Goal: Task Accomplishment & Management: Complete application form

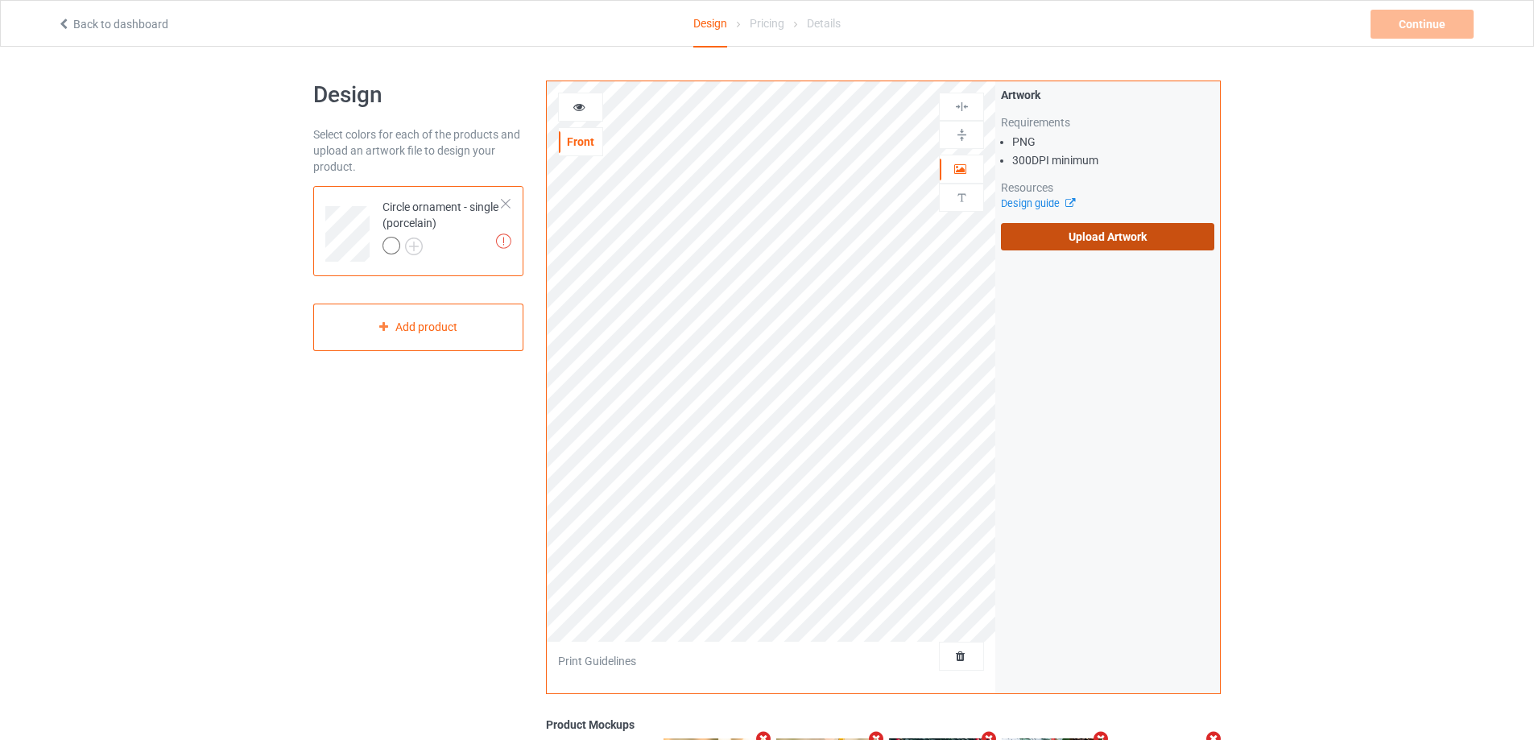
click at [1158, 242] on label "Upload Artwork" at bounding box center [1107, 236] width 213 height 27
click at [0, 0] on input "Upload Artwork" at bounding box center [0, 0] width 0 height 0
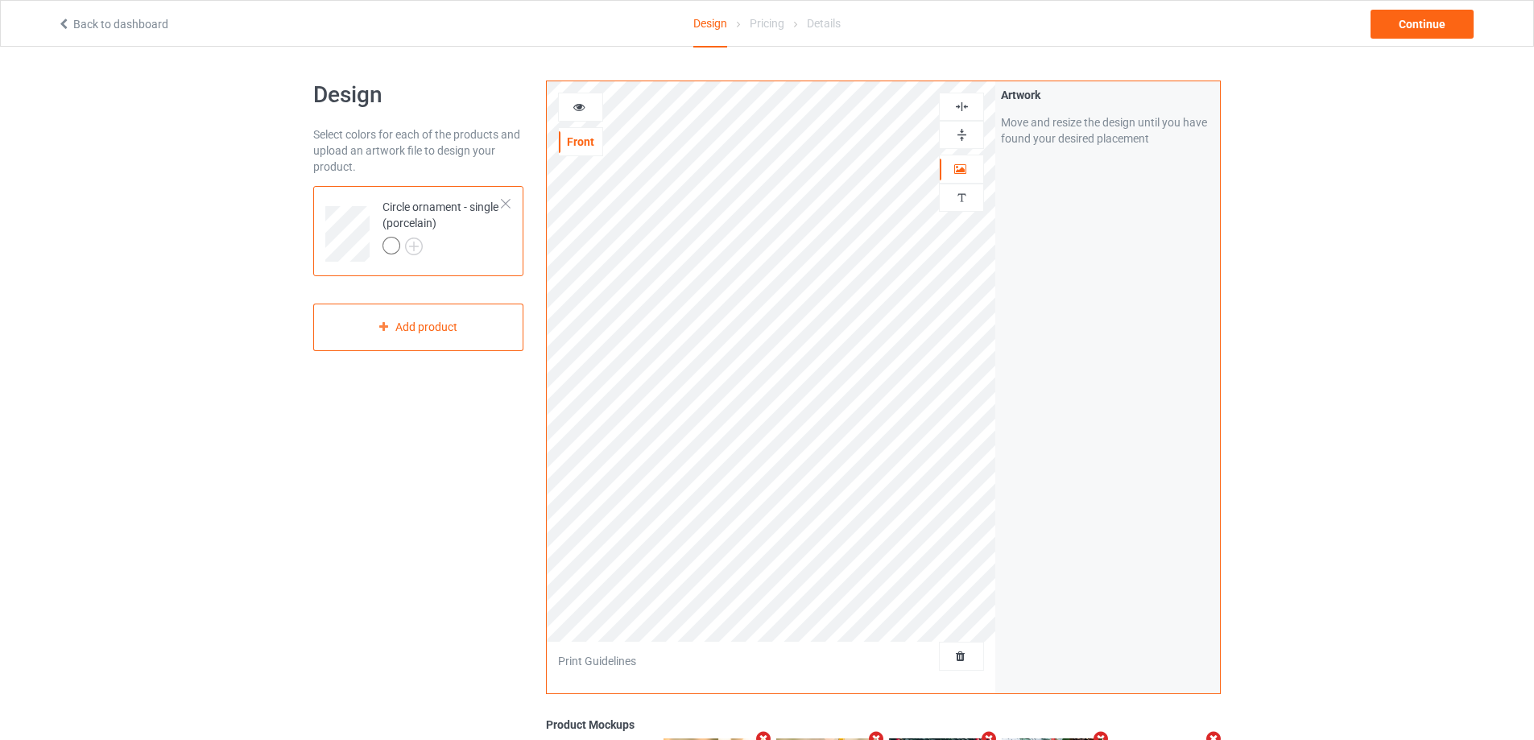
click at [952, 134] on div at bounding box center [961, 134] width 43 height 15
click at [964, 105] on img at bounding box center [961, 106] width 15 height 15
click at [961, 200] on img at bounding box center [961, 197] width 15 height 15
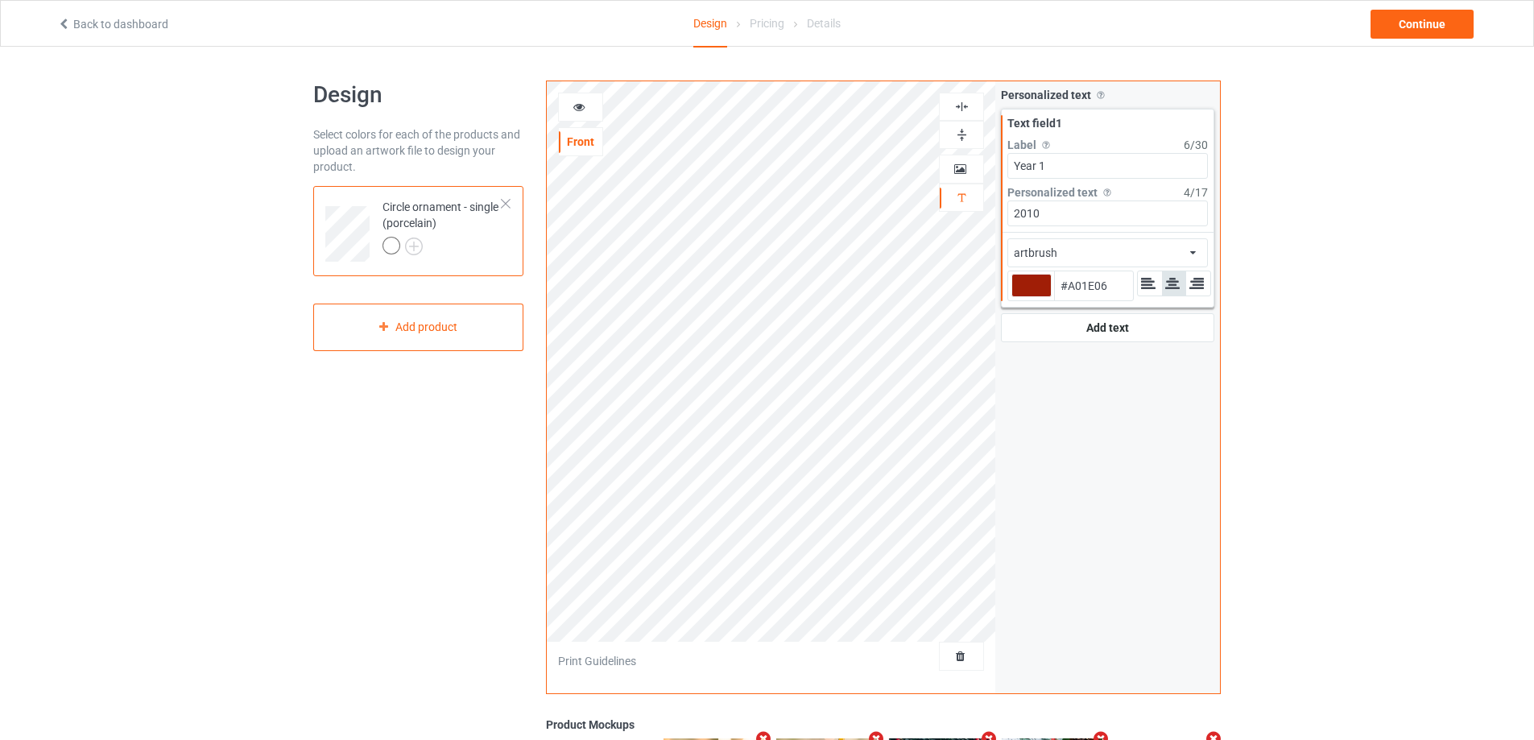
drag, startPoint x: 1077, startPoint y: 168, endPoint x: 1003, endPoint y: 161, distance: 74.4
click at [1003, 161] on div "Text field 1 Label Personalized text label on the campaign buy page 6 / 30 Year…" at bounding box center [1108, 171] width 212 height 122
type input "#a01e06"
type input "N"
type input "#a01e06"
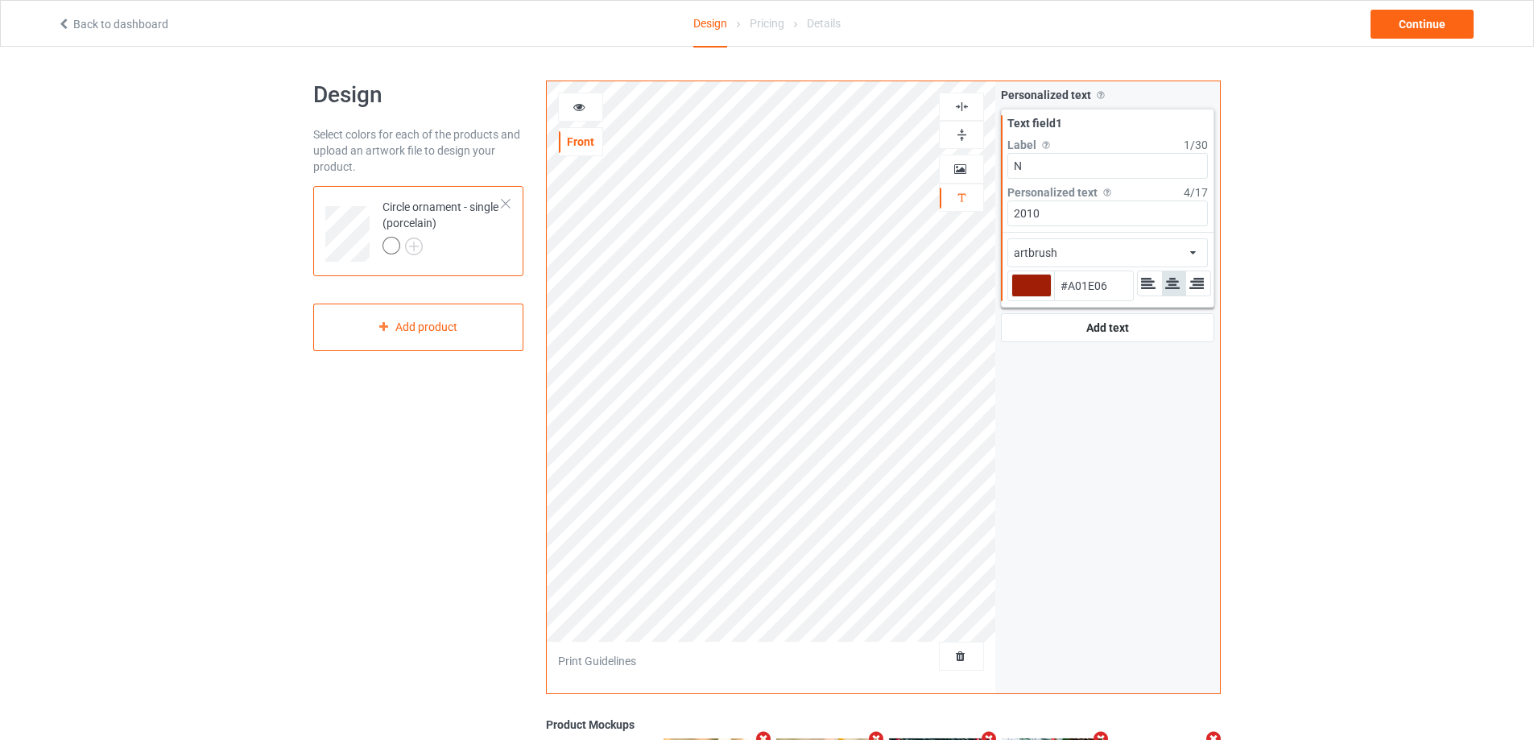
type input "Na"
type input "#a01e06"
type input "Nam"
type input "#a01e06"
type input "Name"
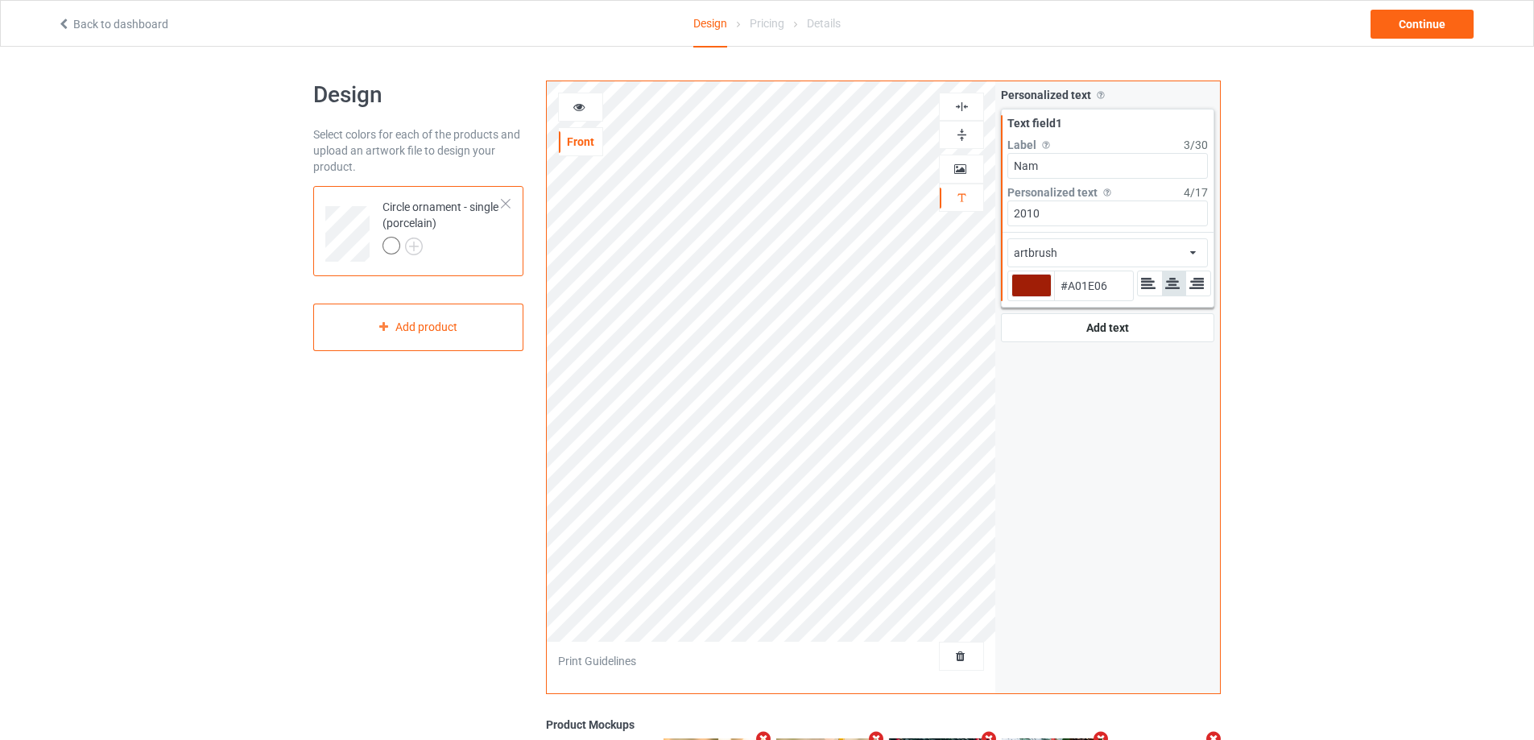
type input "#a01e06"
type input "Name"
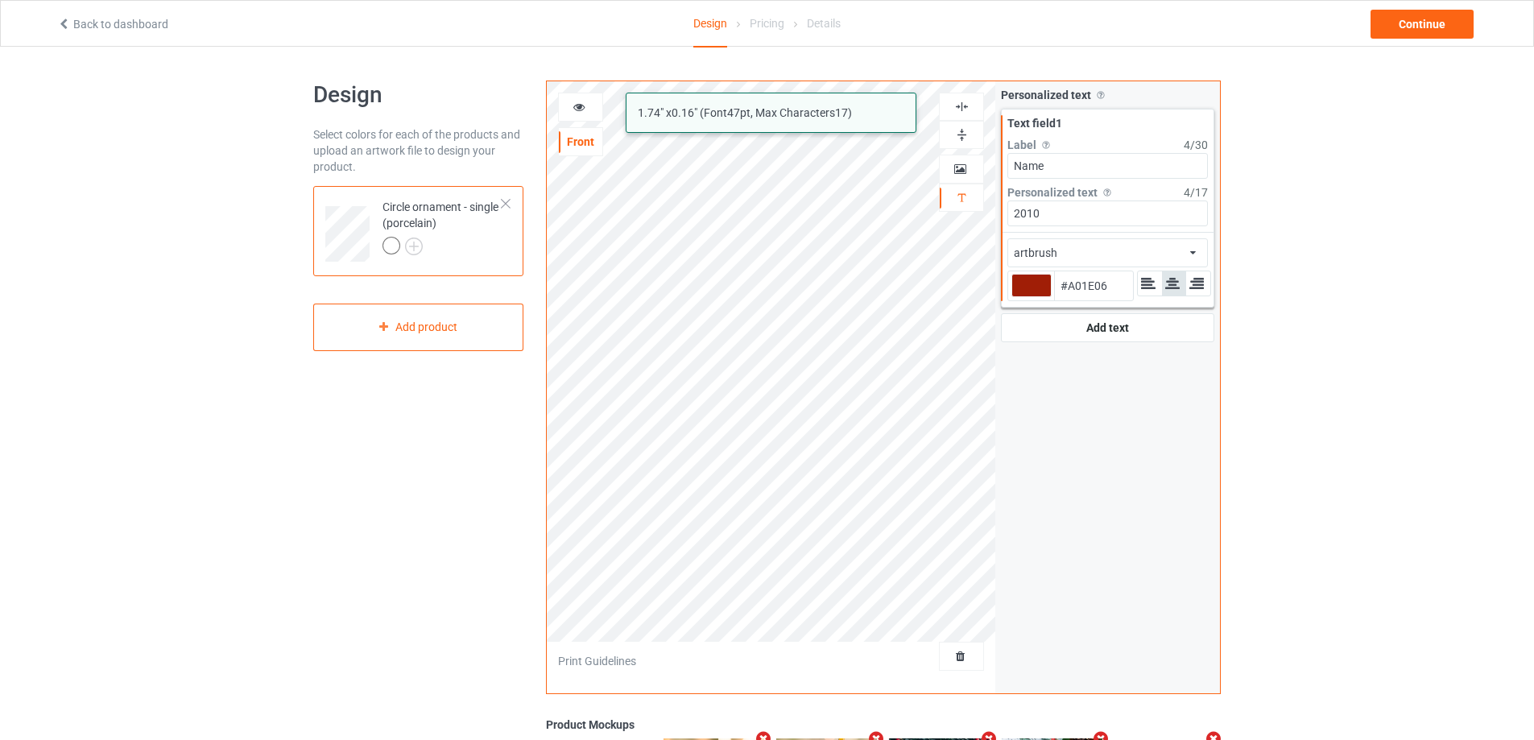
click at [914, 219] on div "artbrush 1.74 " x 0.16 " (Font 47 pt, Max Characters 17 ) Front Artwork Persona…" at bounding box center [883, 388] width 675 height 614
type input "#a01e06"
type input "E"
type input "#a01e06"
type input "Em"
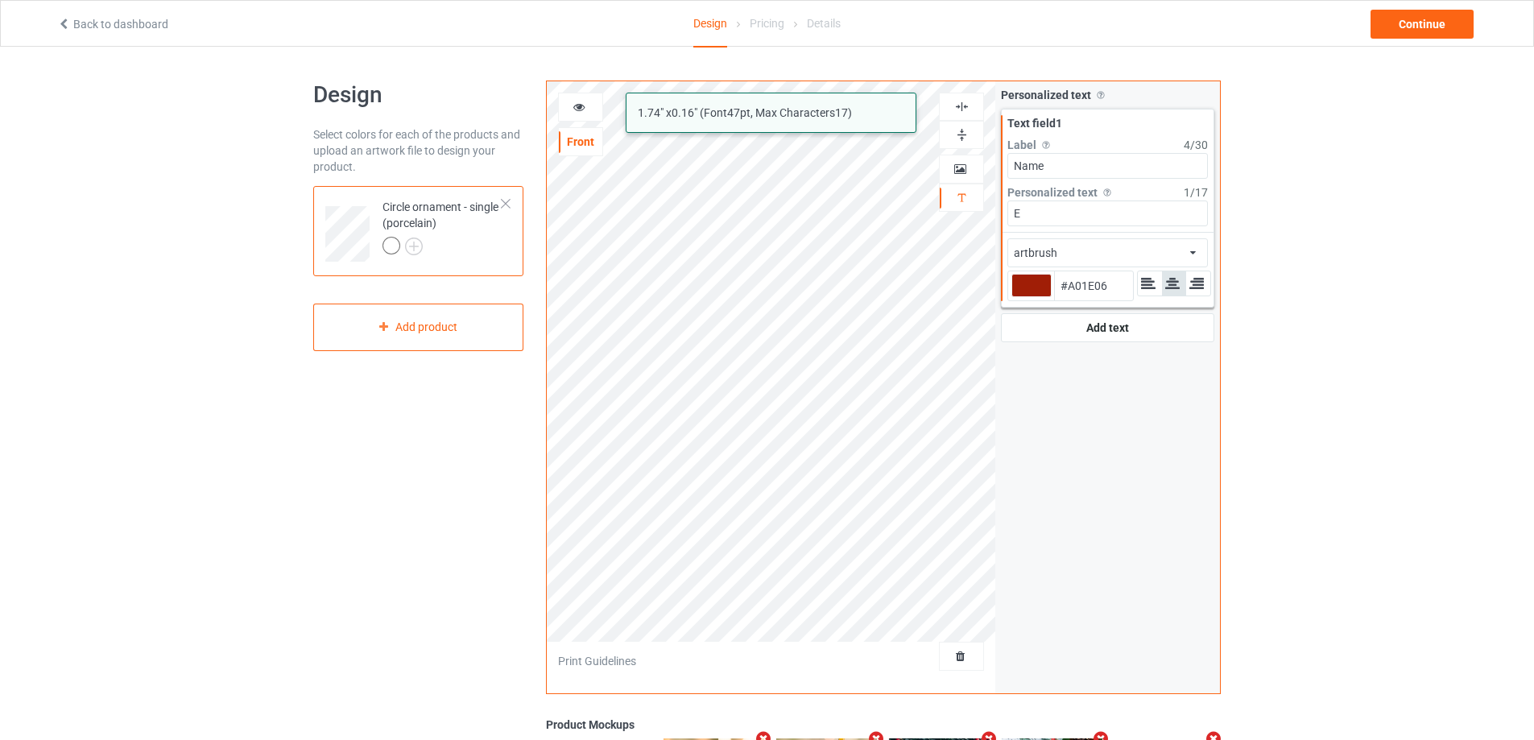
type input "#a01e06"
type input "Emi"
type input "#a01e06"
type input "[PERSON_NAME]"
type input "#a01e06"
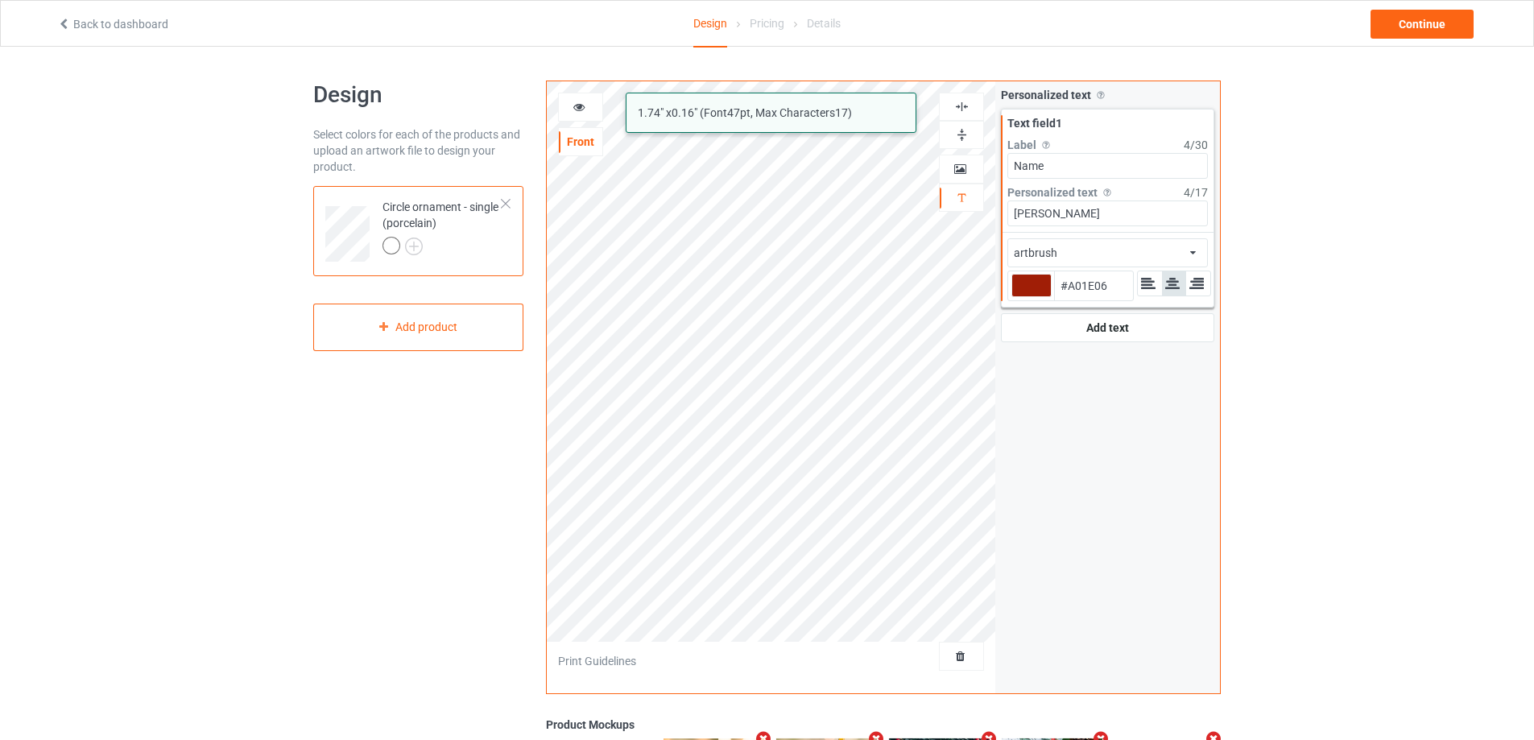
type input "[PERSON_NAME]"
type input "#a01e06"
type input "[PERSON_NAME]"
click at [1030, 288] on div at bounding box center [1031, 285] width 40 height 23
click at [1030, 297] on input "#a01e06" at bounding box center [1031, 308] width 40 height 22
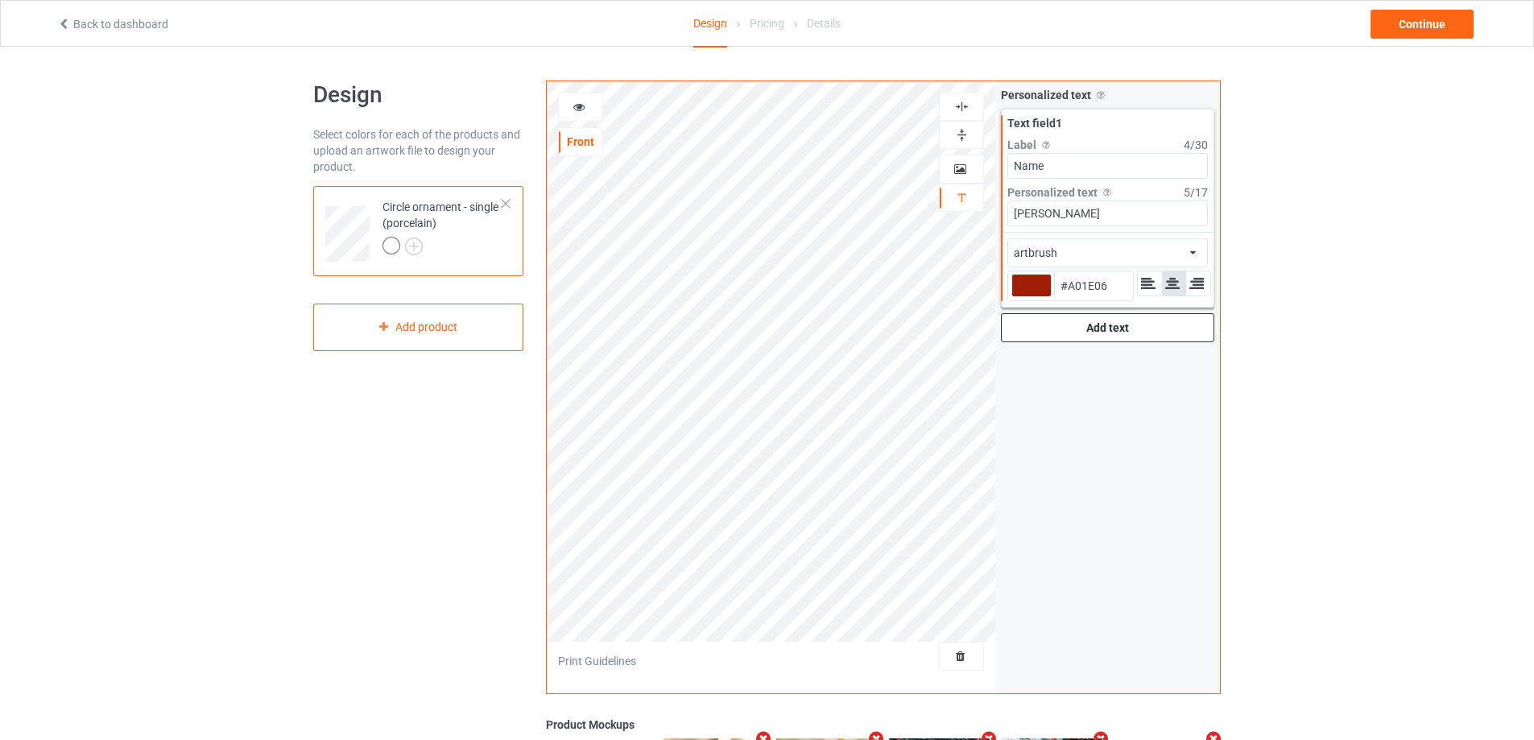
type input "#31302f"
type input "#31302F"
type input "#313030"
type input "#272626"
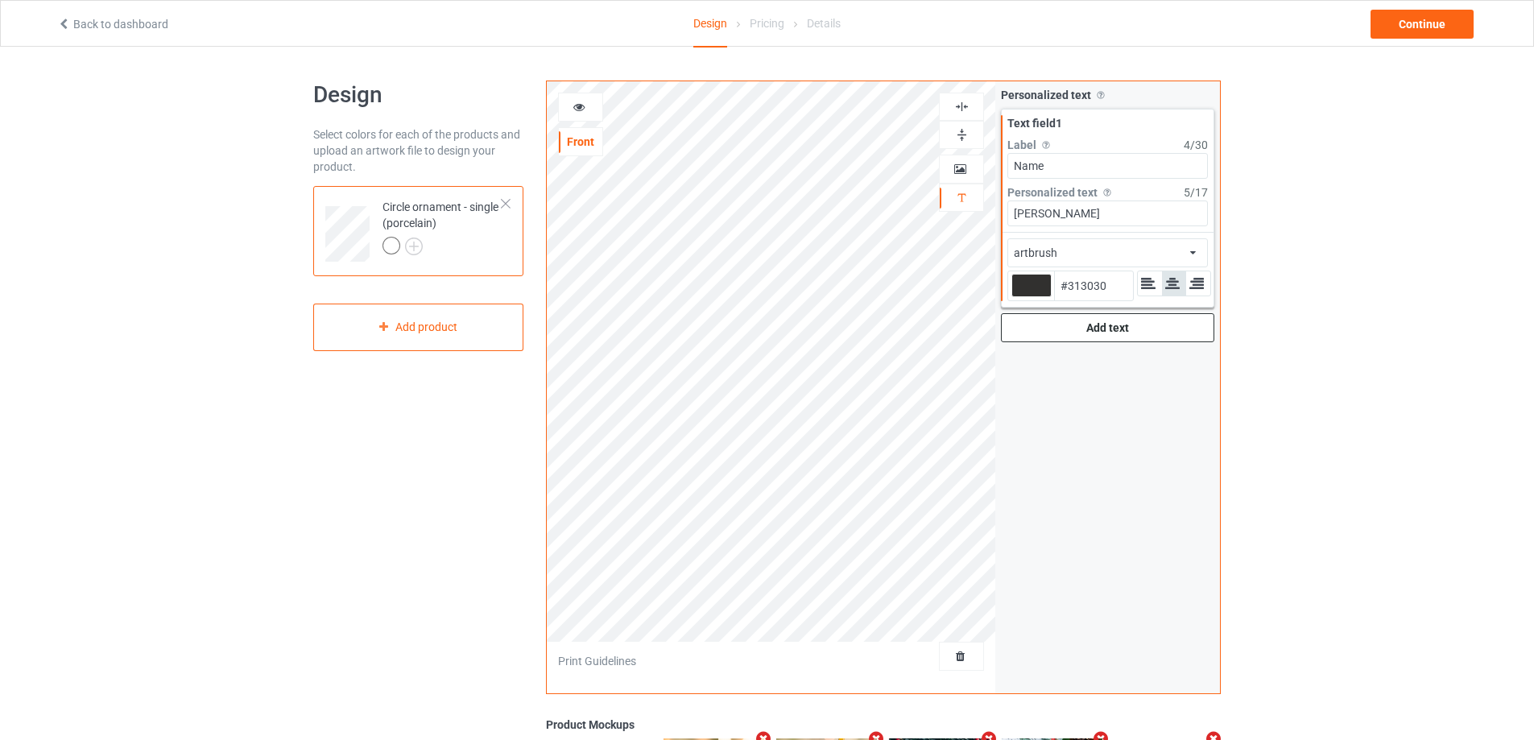
type input "#272626"
type input "#1c1c1c"
type input "#1C1C1C"
type input "#0a0a0a"
type input "#0A0A0A"
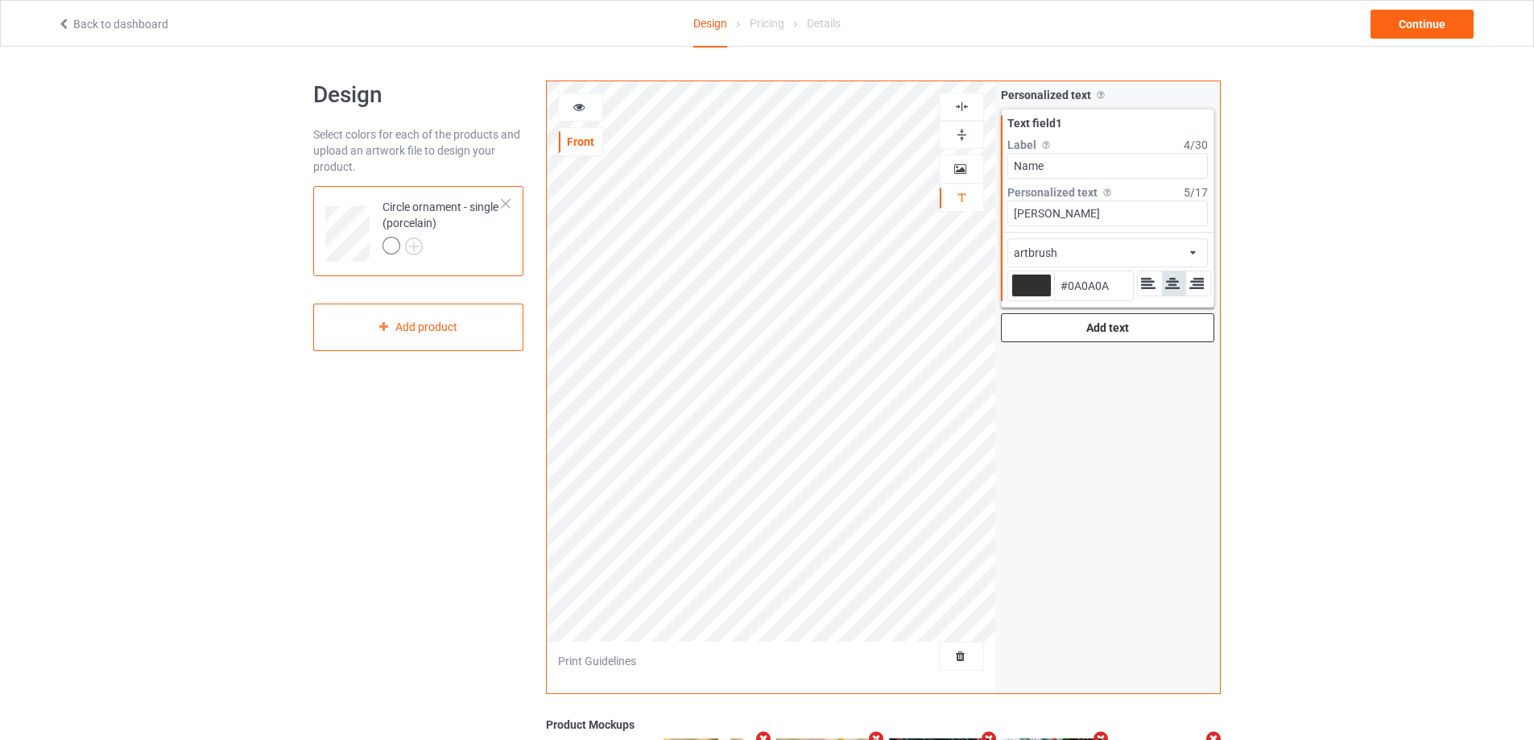
type input "#000000"
click at [580, 110] on icon at bounding box center [579, 104] width 14 height 11
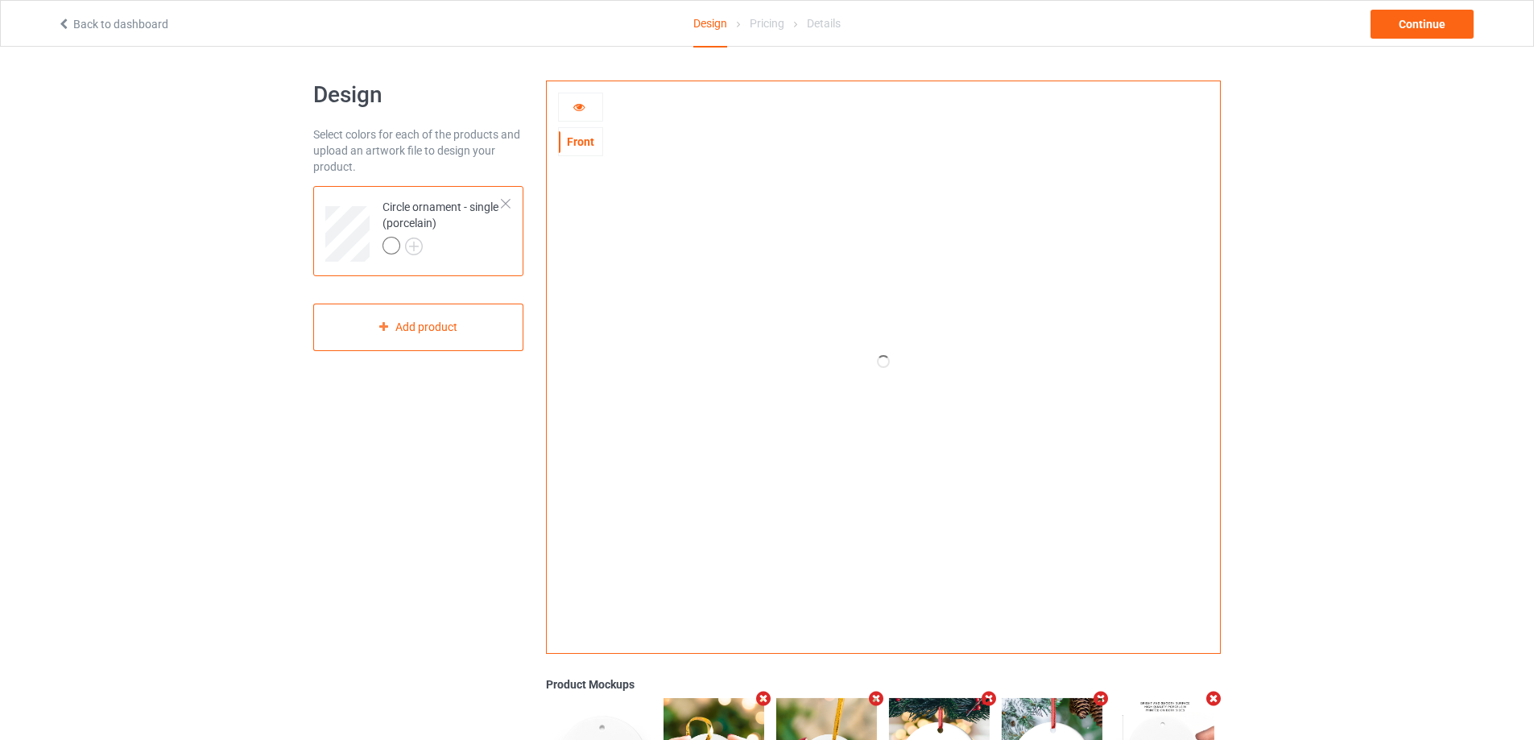
click at [580, 110] on icon at bounding box center [579, 104] width 14 height 11
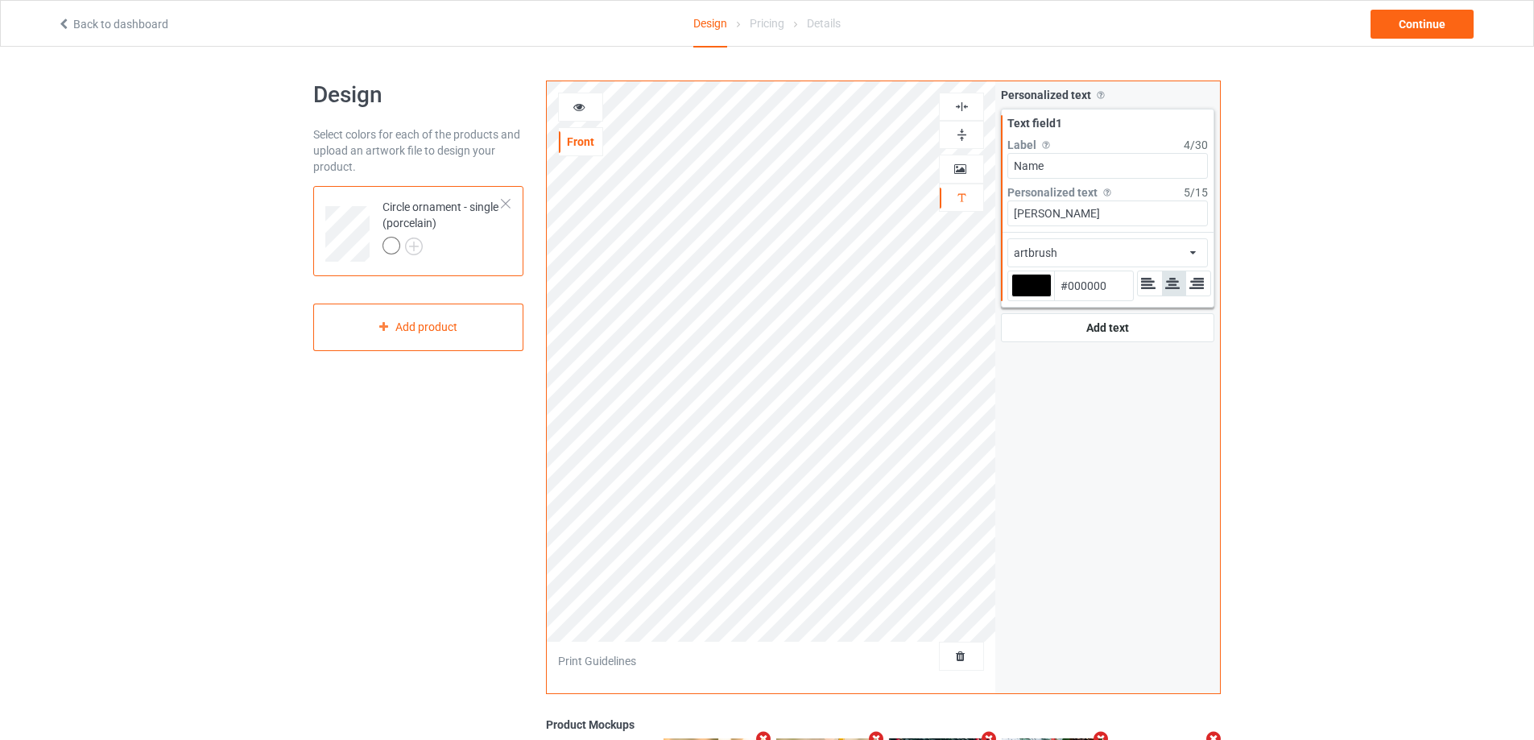
click at [587, 110] on div at bounding box center [580, 107] width 43 height 16
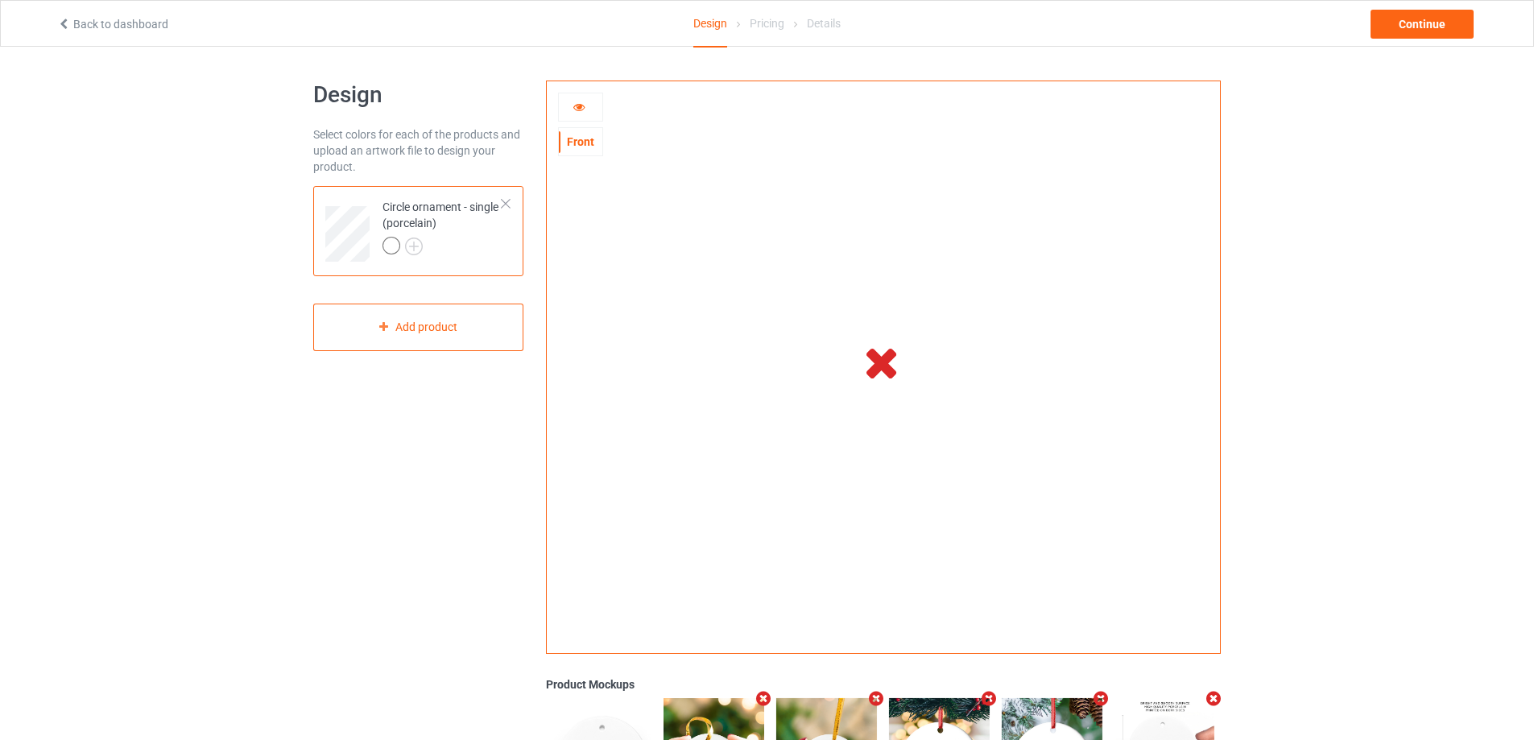
click at [586, 108] on div at bounding box center [580, 107] width 43 height 16
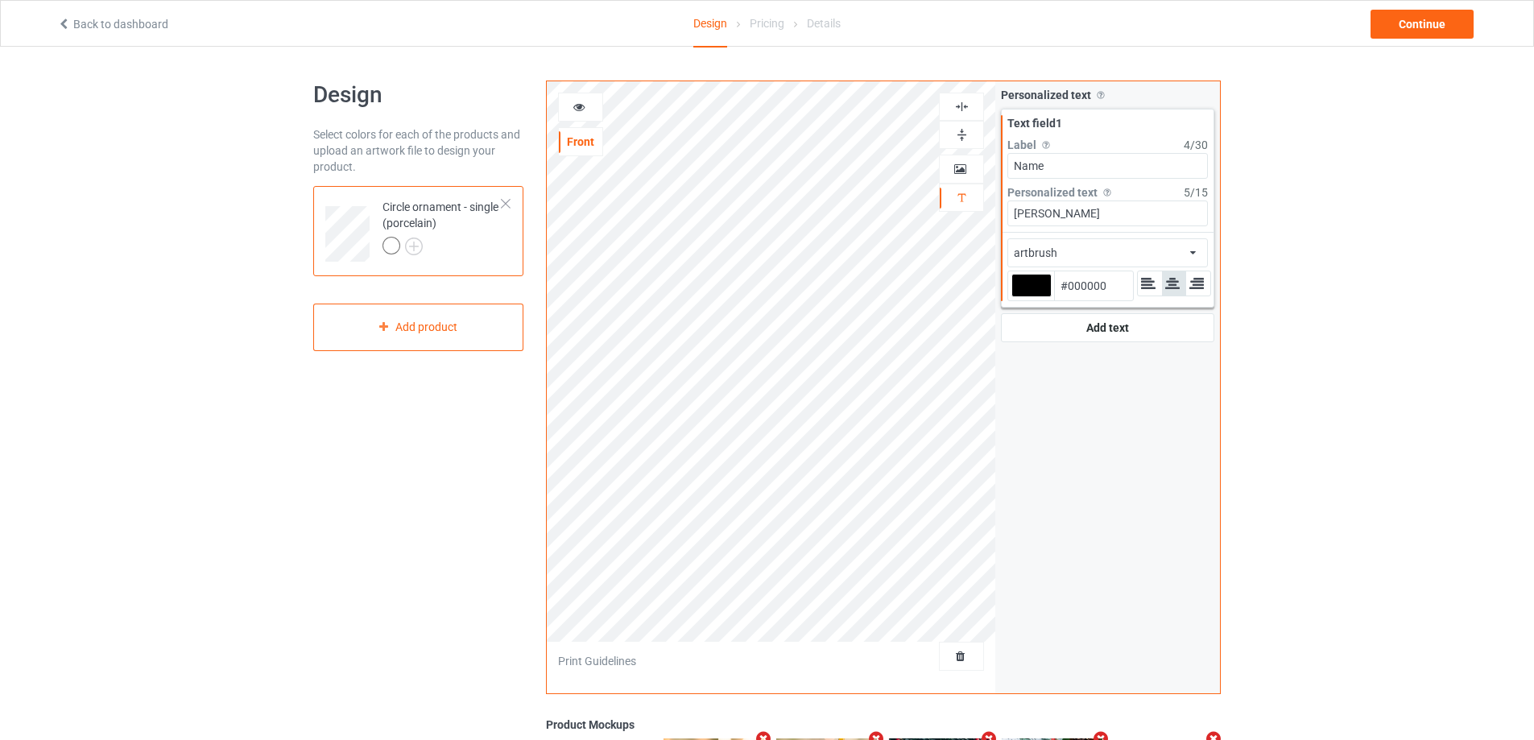
click at [586, 108] on div at bounding box center [580, 107] width 43 height 16
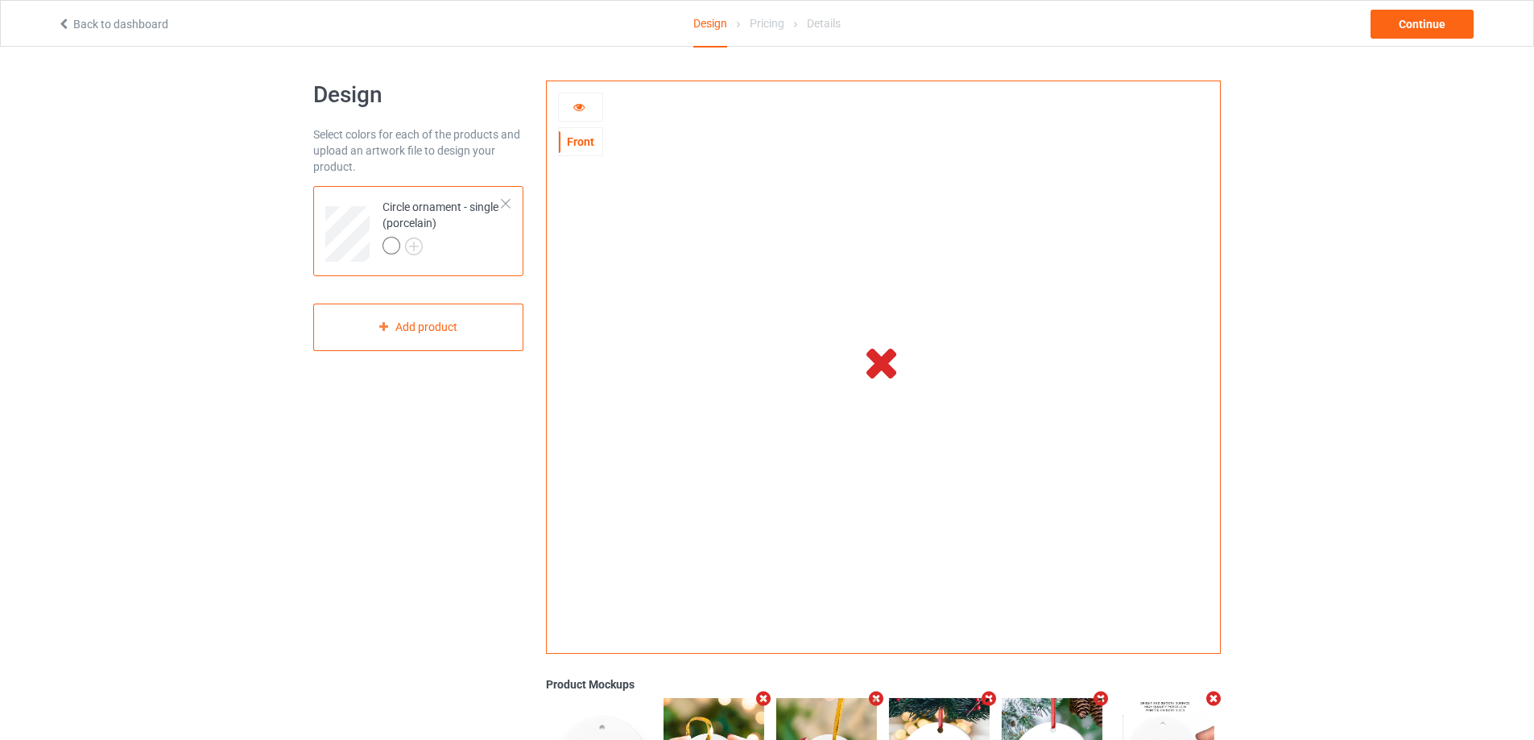
click at [575, 105] on icon at bounding box center [579, 104] width 14 height 11
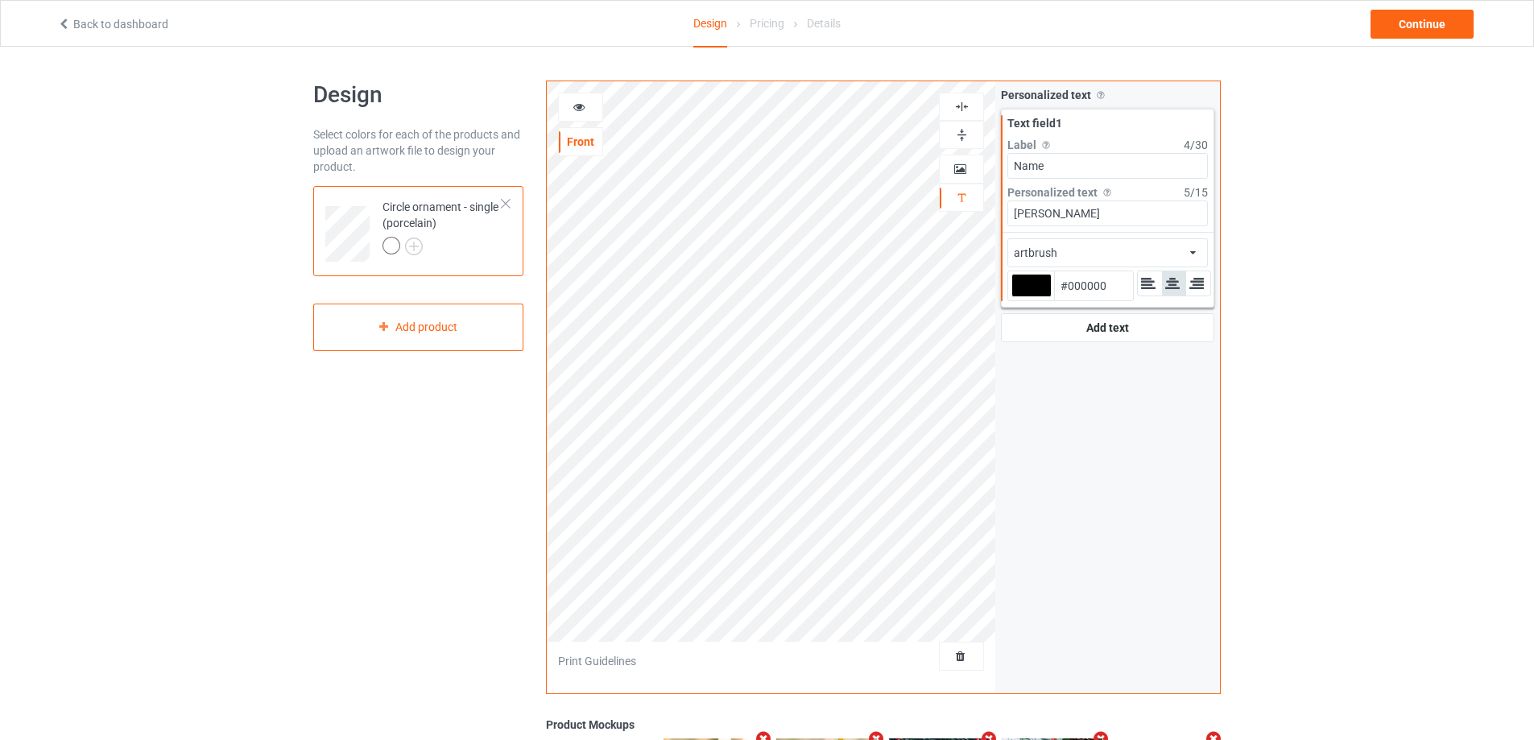
click at [575, 105] on icon at bounding box center [579, 104] width 14 height 11
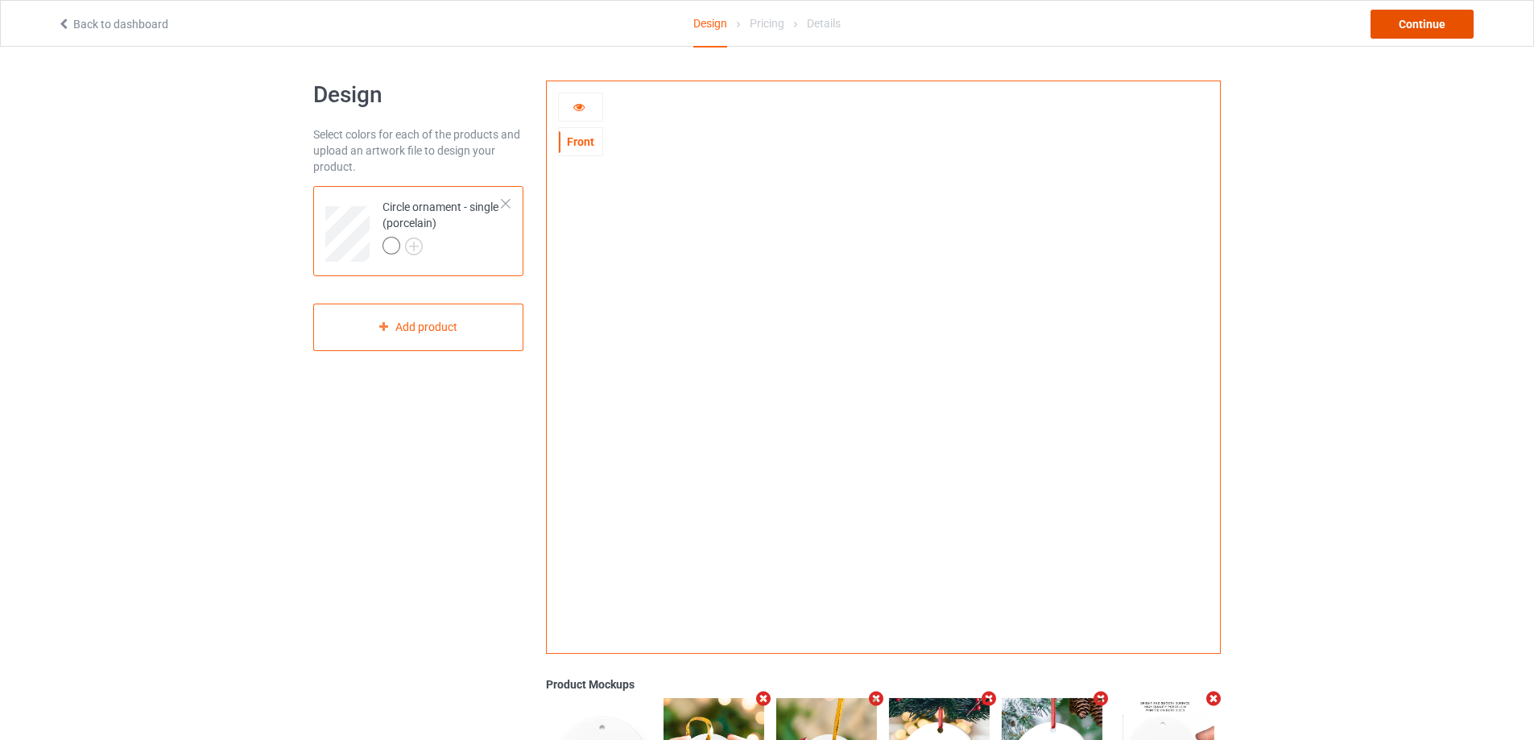
click at [1426, 28] on div "Continue" at bounding box center [1421, 24] width 103 height 29
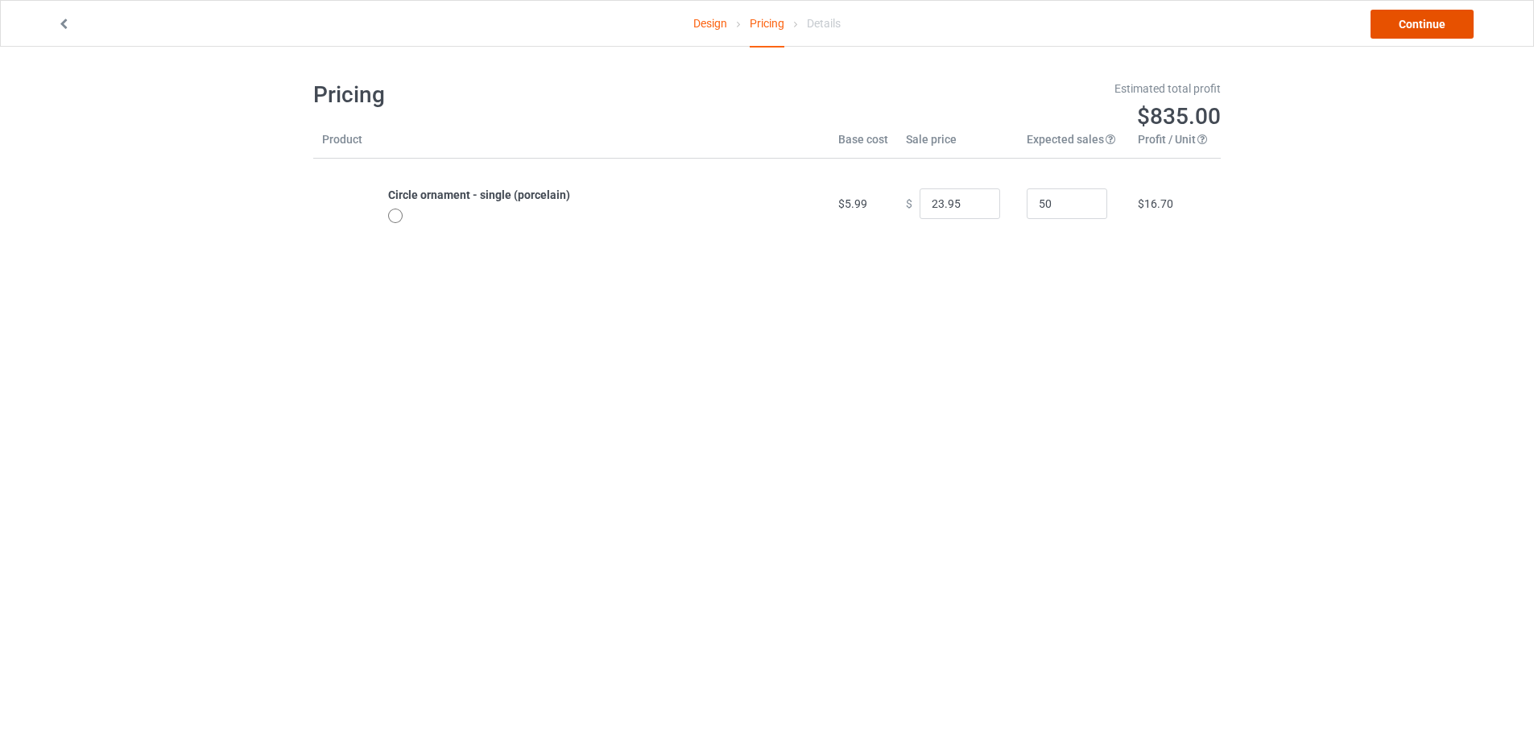
click at [1426, 28] on link "Continue" at bounding box center [1421, 24] width 103 height 29
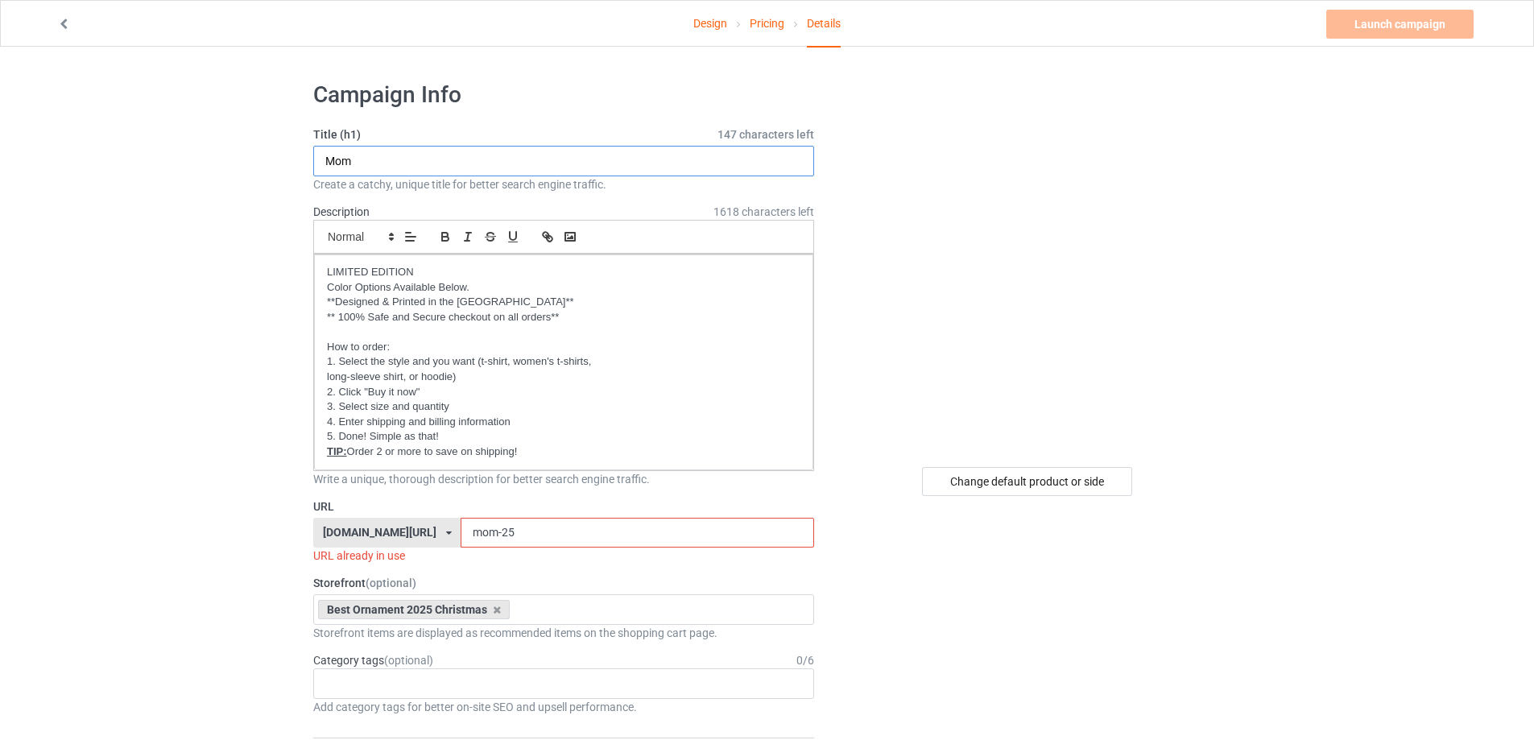
drag, startPoint x: 359, startPoint y: 162, endPoint x: 286, endPoint y: 162, distance: 73.3
type input "Happy 1st christmas"
drag, startPoint x: 519, startPoint y: 534, endPoint x: 360, endPoint y: 532, distance: 159.4
click at [360, 532] on div "[DOMAIN_NAME][URL] [DOMAIN_NAME][URL] [DOMAIN_NAME][URL] [DOMAIN_NAME][URL] [DO…" at bounding box center [563, 533] width 501 height 31
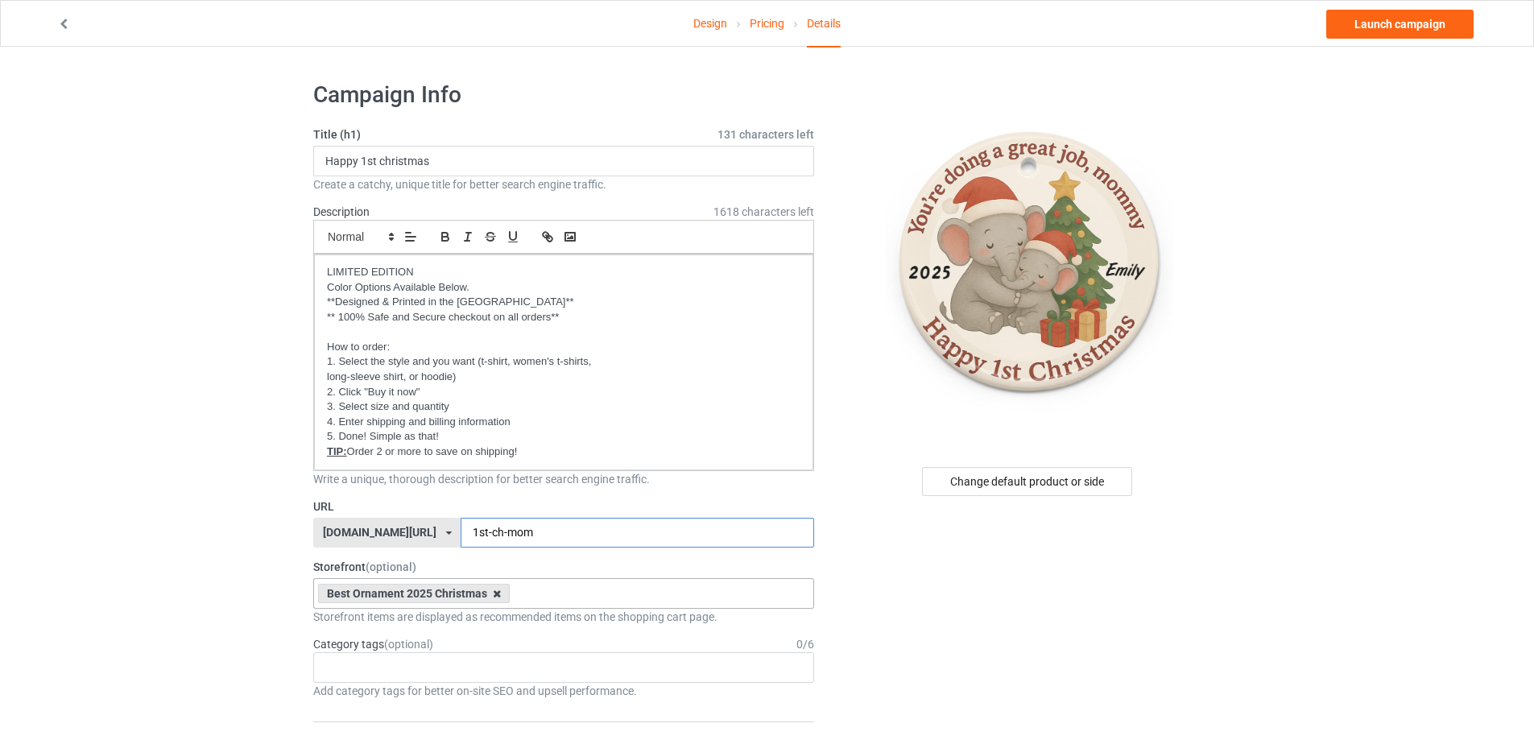
type input "1st-ch-mom"
click at [495, 590] on icon at bounding box center [497, 594] width 8 height 10
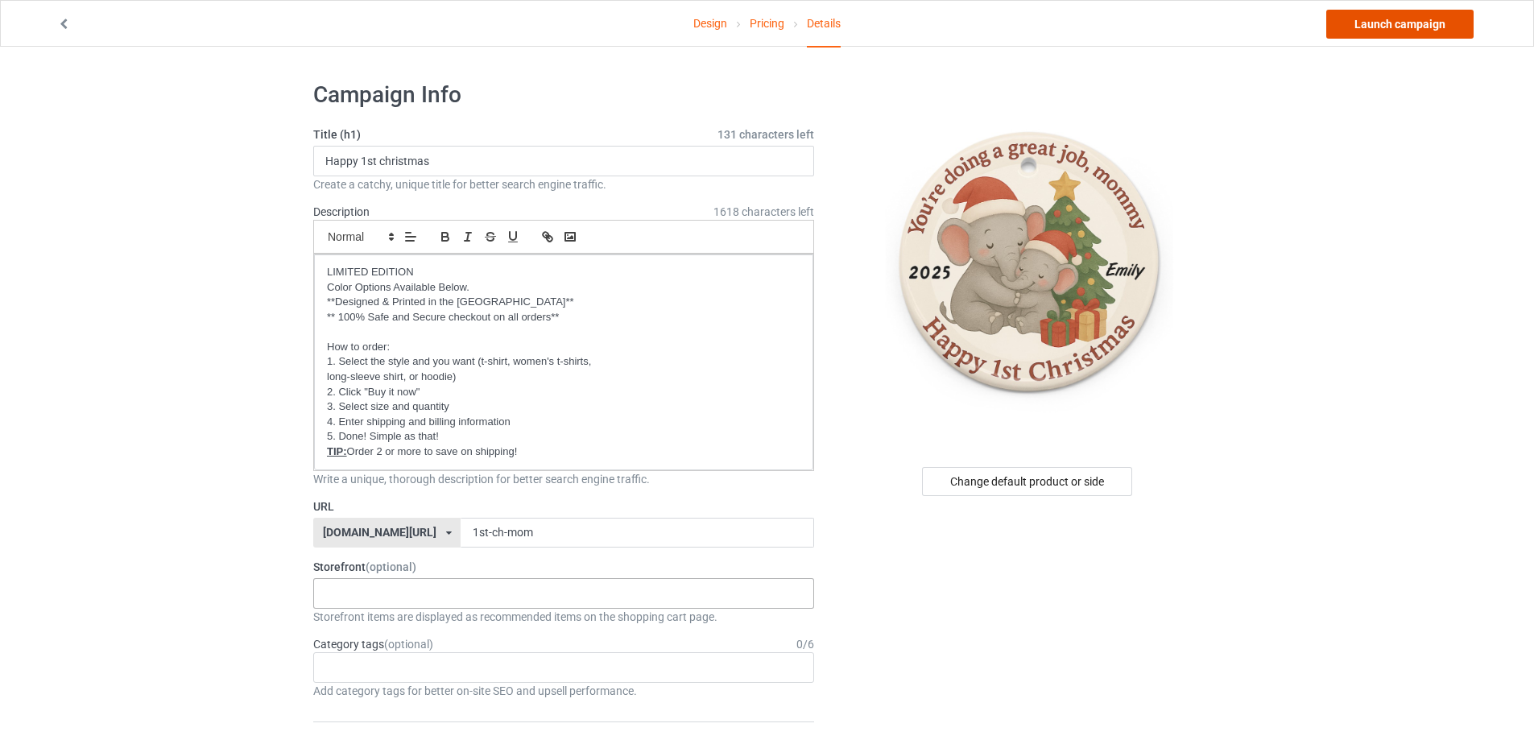
click at [1409, 27] on link "Launch campaign" at bounding box center [1399, 24] width 147 height 29
